Goal: Check status

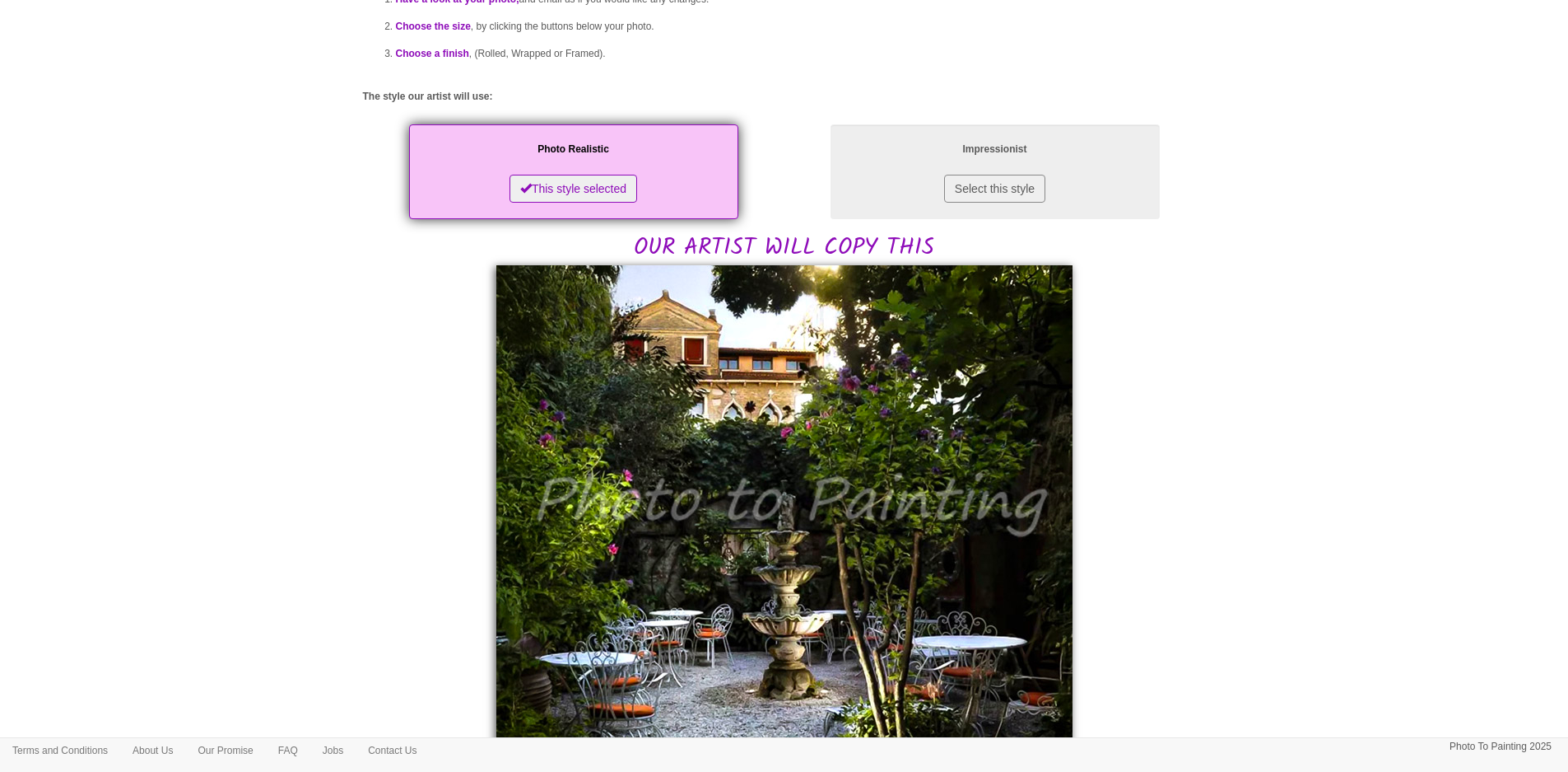
scroll to position [330, 0]
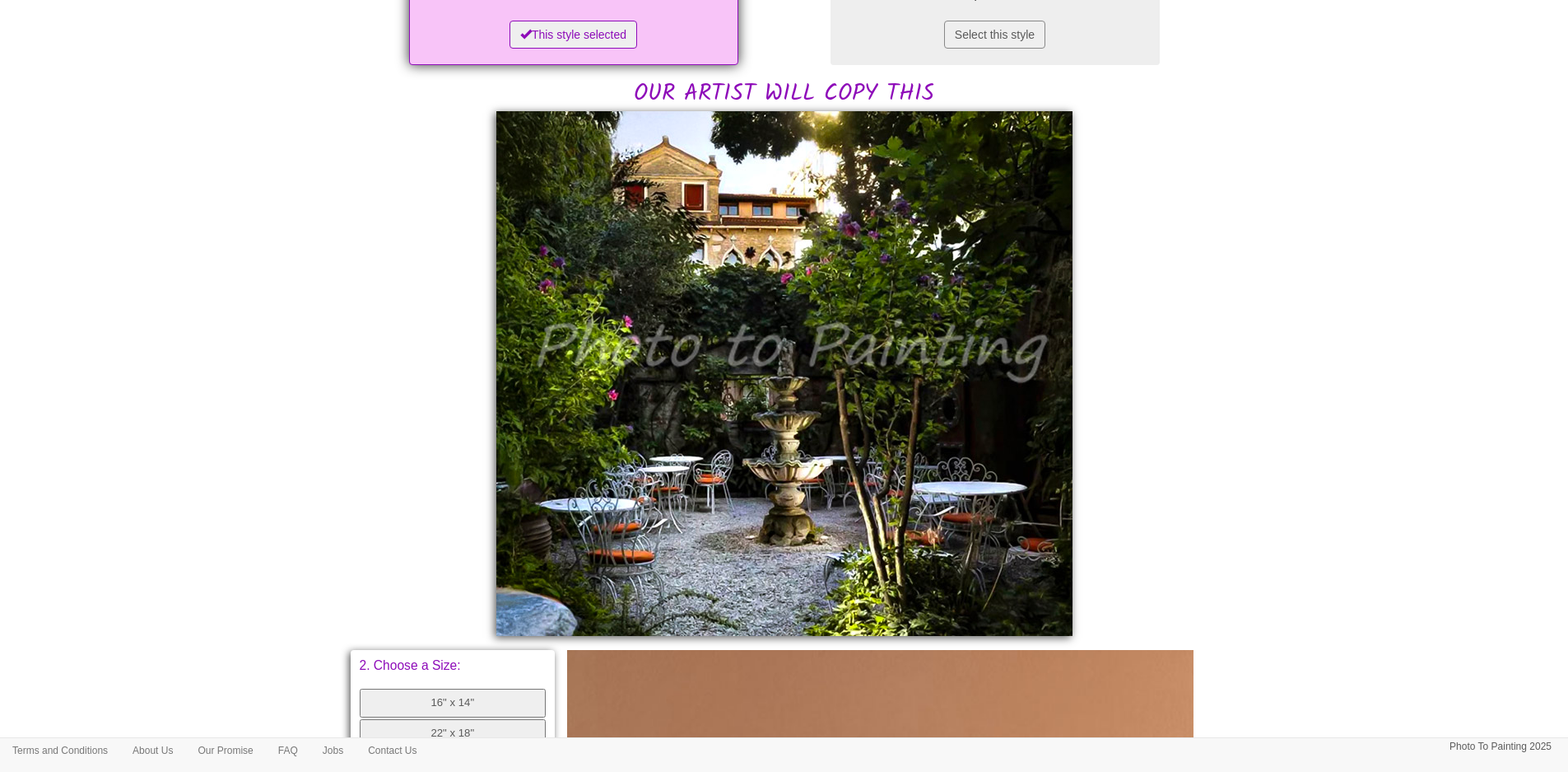
click at [1226, 368] on body "Your painting - risk free Toggle navigation Menu Home Photo to Painting Photo t…" at bounding box center [784, 511] width 1568 height 1665
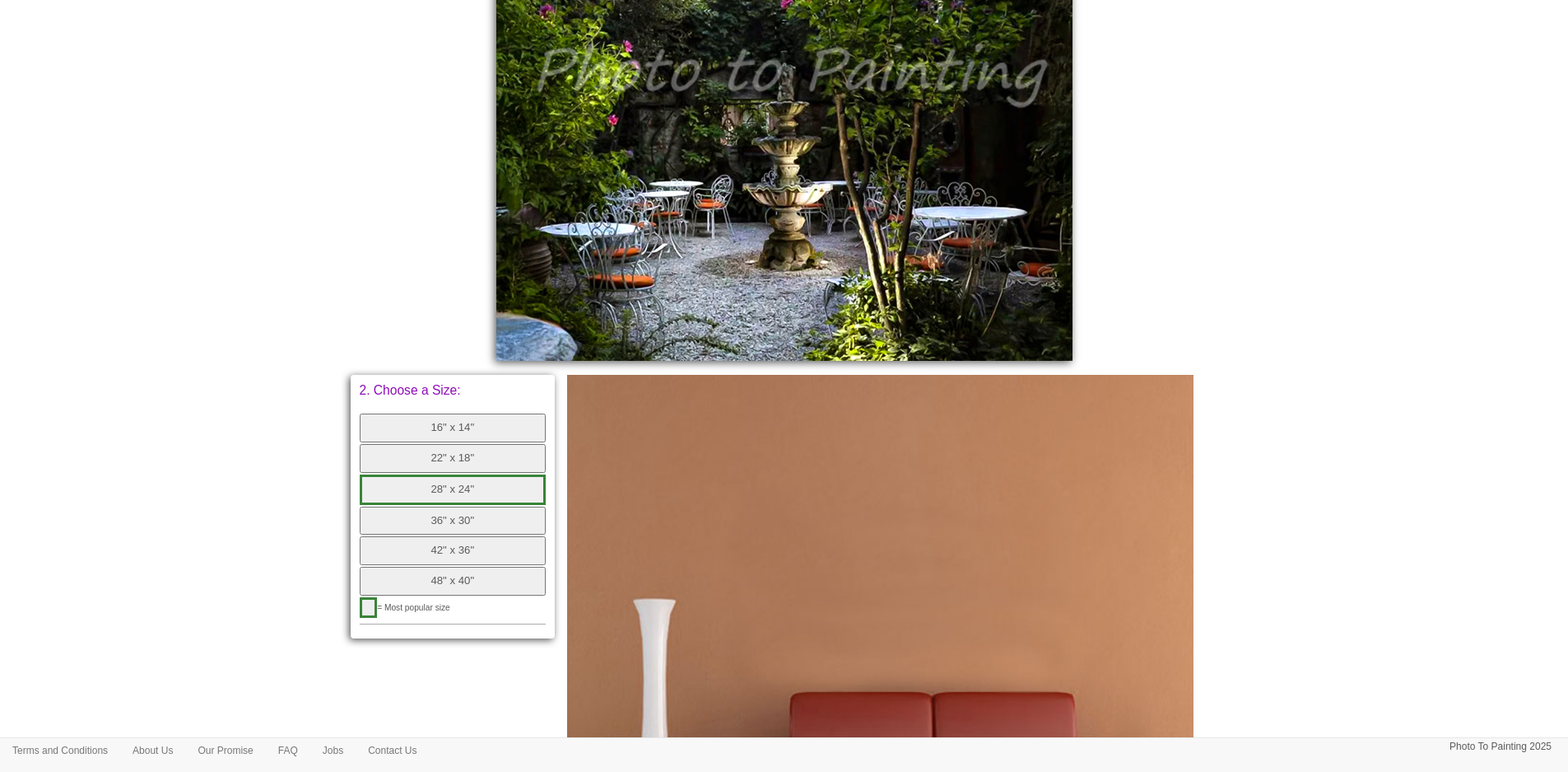
scroll to position [659, 0]
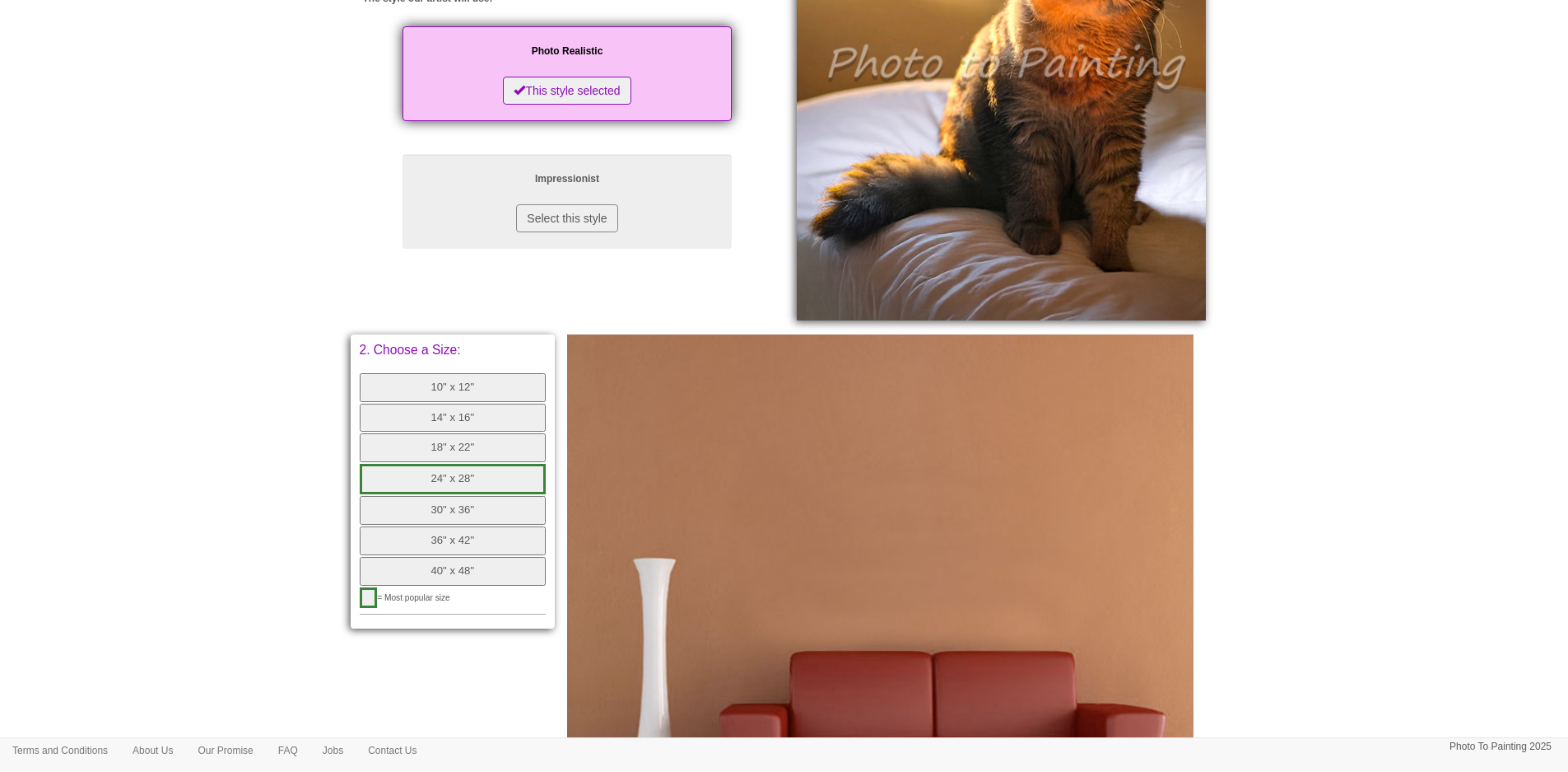
scroll to position [330, 0]
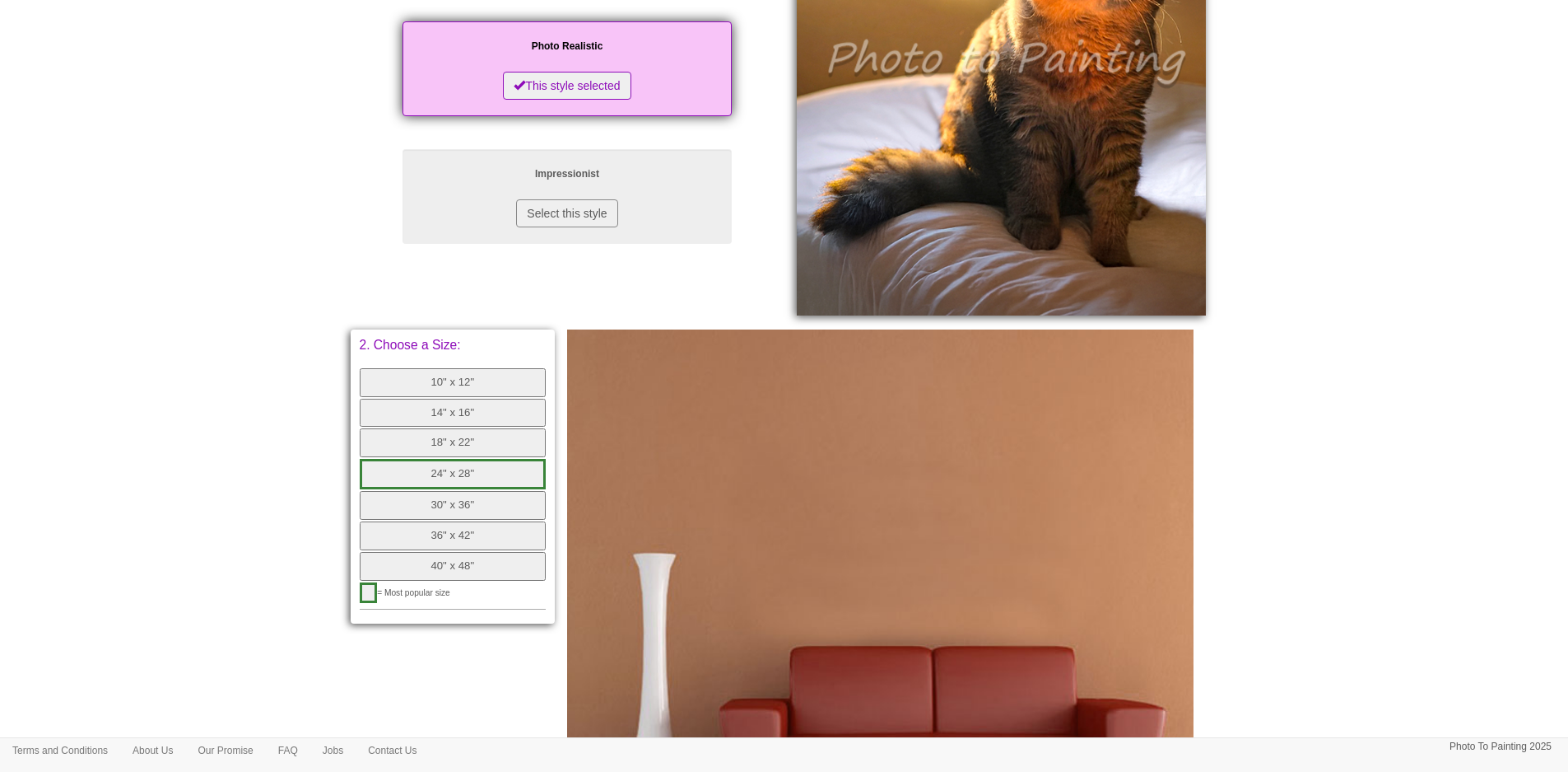
click at [426, 386] on button "10" x 12"" at bounding box center [453, 383] width 187 height 28
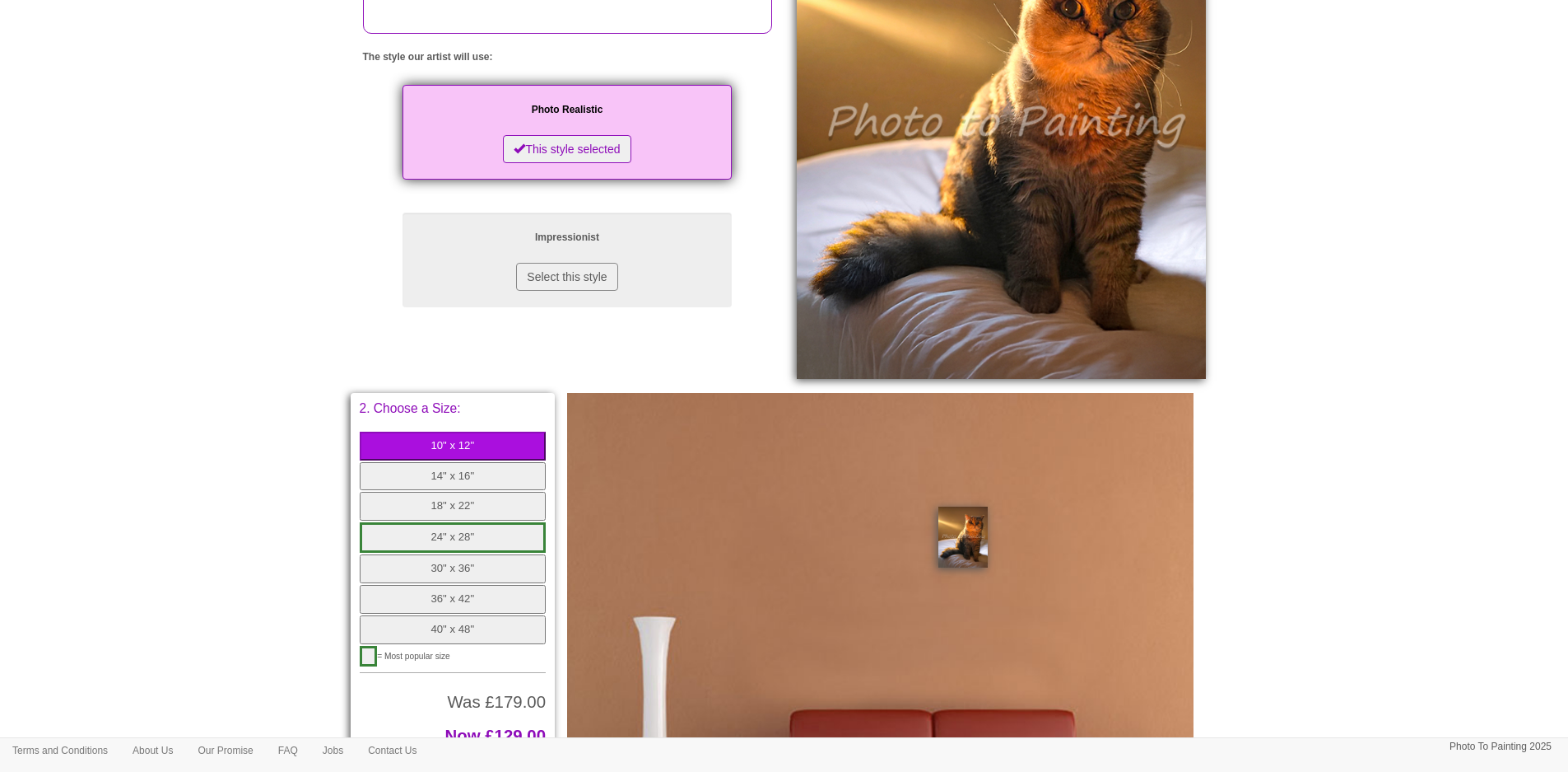
scroll to position [494, 0]
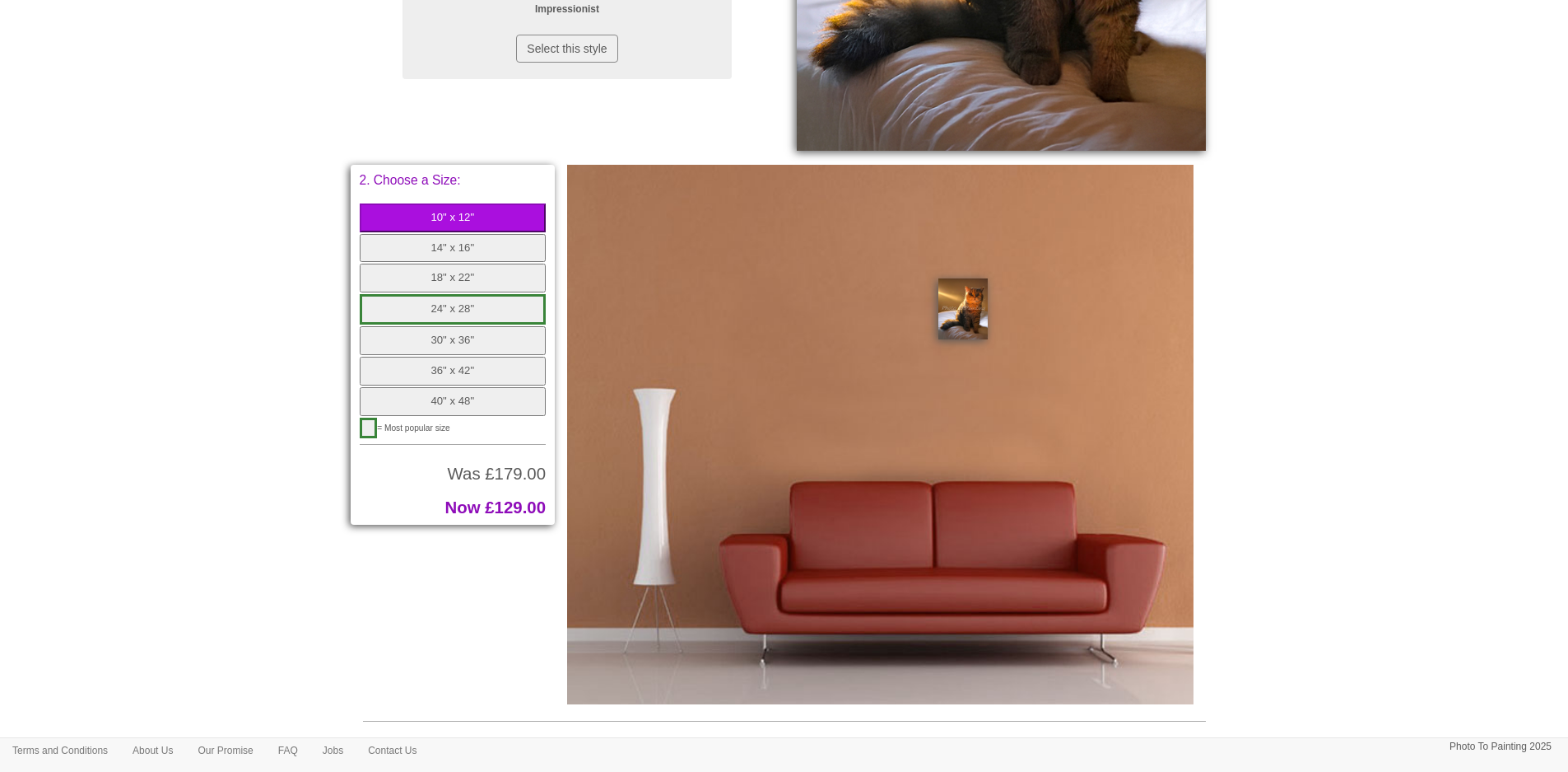
click at [415, 244] on button "14" x 16"" at bounding box center [453, 248] width 187 height 28
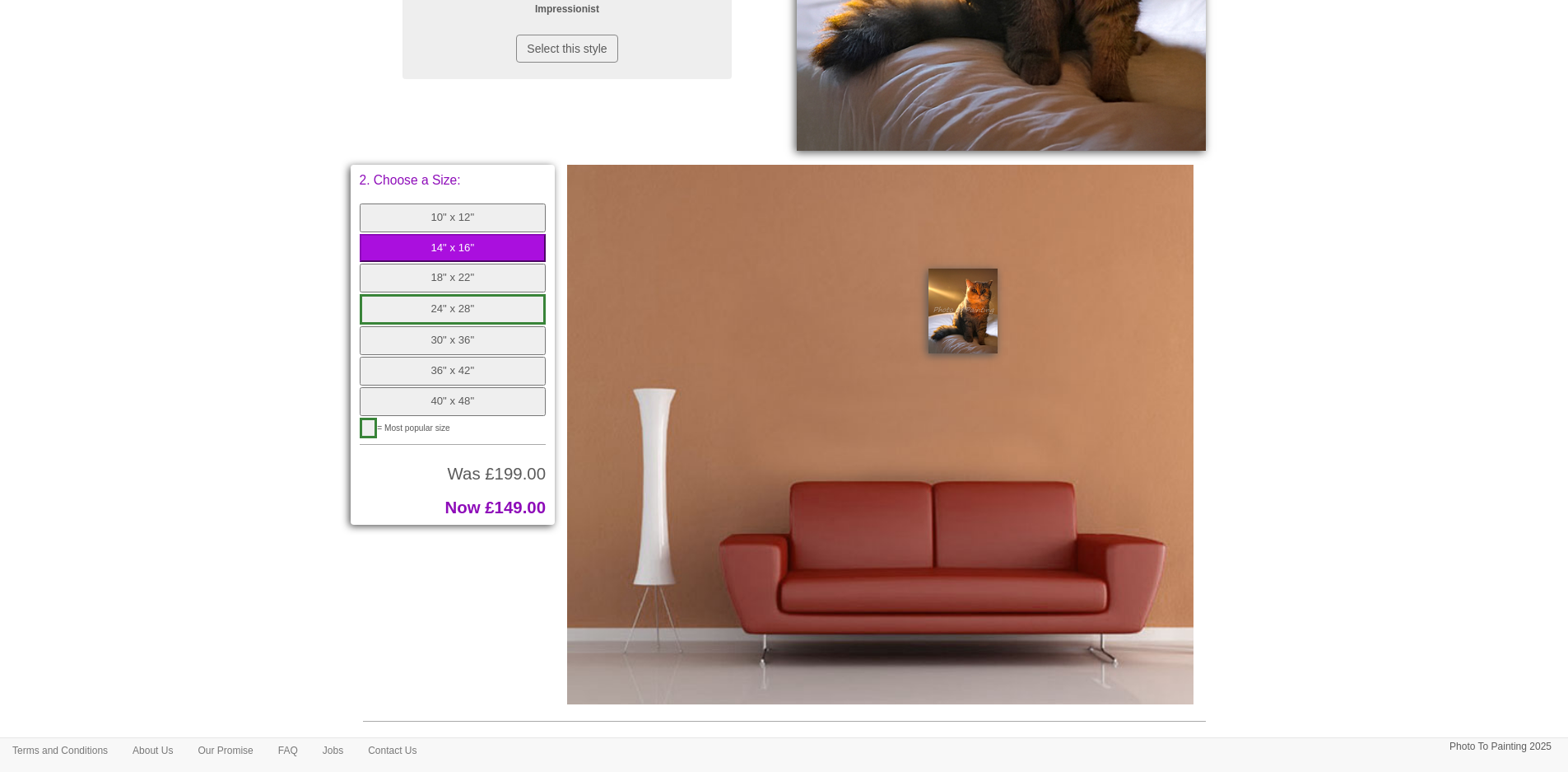
click at [439, 213] on button "10" x 12"" at bounding box center [453, 217] width 187 height 28
